Goal: Navigation & Orientation: Go to known website

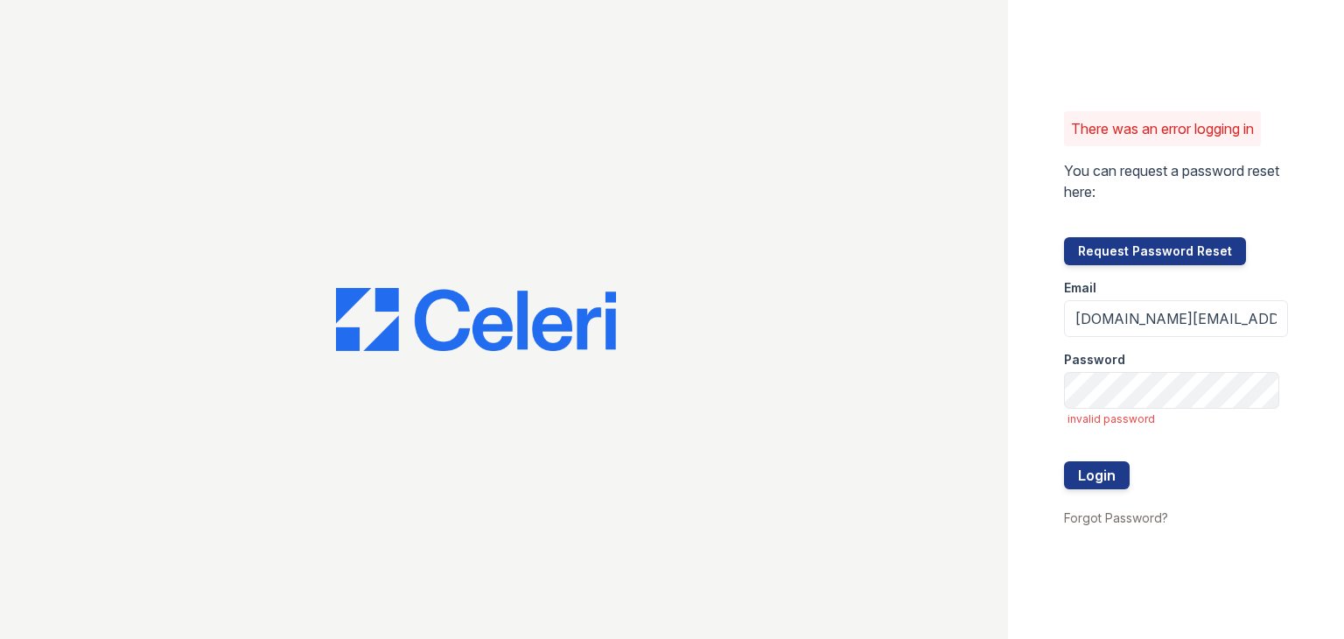
click at [672, 204] on div at bounding box center [504, 319] width 1008 height 639
